Goal: Task Accomplishment & Management: Manage account settings

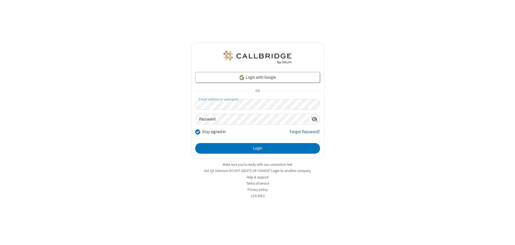
click at [305, 134] on link "Forgot Password?" at bounding box center [304, 134] width 30 height 10
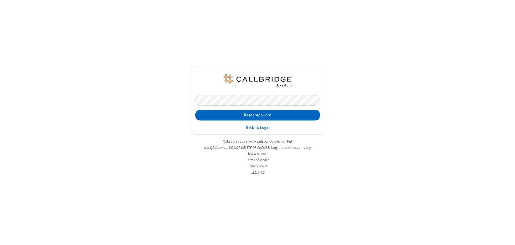
click at [257, 115] on button "Reset password" at bounding box center [257, 115] width 125 height 11
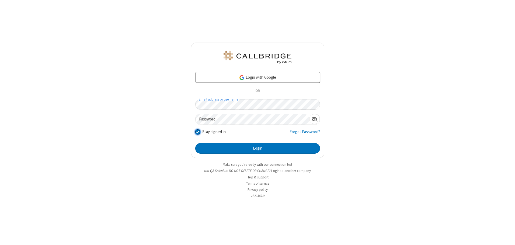
click at [197, 132] on input "Stay signed in" at bounding box center [197, 132] width 5 height 6
checkbox input "false"
click at [257, 148] on button "Login" at bounding box center [257, 148] width 125 height 11
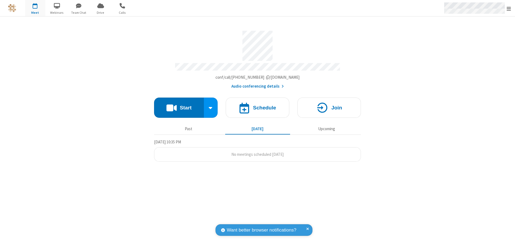
click at [509, 8] on span "Open menu" at bounding box center [508, 8] width 4 height 5
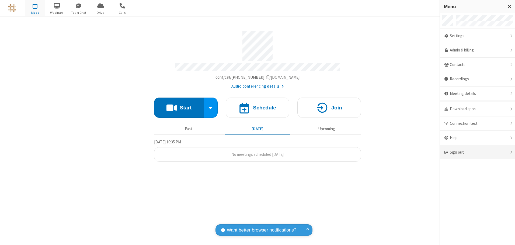
click at [477, 152] on div "Sign out" at bounding box center [477, 152] width 75 height 14
